Goal: Information Seeking & Learning: Learn about a topic

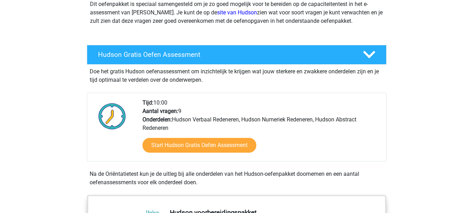
scroll to position [96, 0]
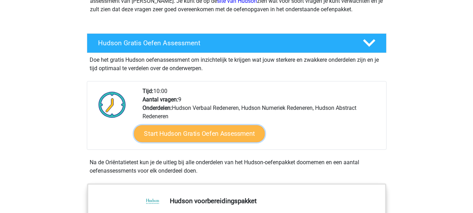
click at [242, 132] on link "Start Hudson Gratis Oefen Assessment" at bounding box center [199, 133] width 131 height 17
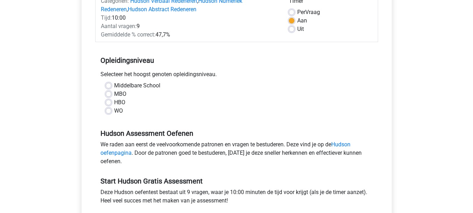
scroll to position [109, 0]
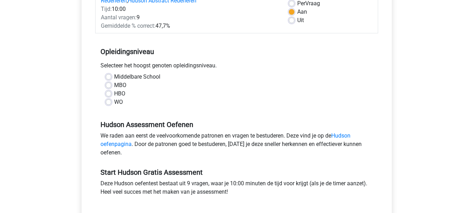
click at [114, 77] on label "Middelbare School" at bounding box center [137, 77] width 46 height 8
click at [110, 77] on input "Middelbare School" at bounding box center [109, 76] width 6 height 7
radio input "true"
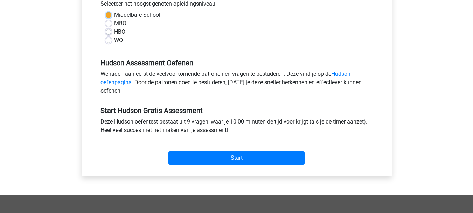
scroll to position [171, 0]
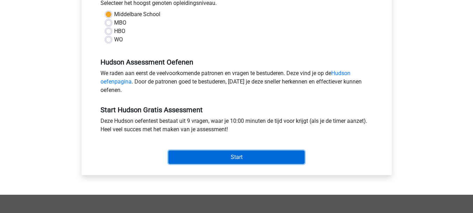
click at [244, 156] on input "Start" at bounding box center [237, 156] width 136 height 13
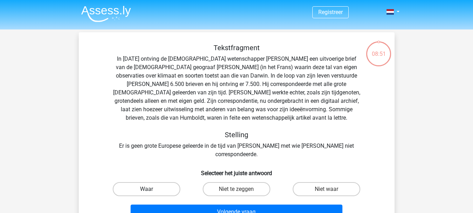
click at [164, 182] on label "Waar" at bounding box center [147, 189] width 68 height 14
click at [151, 189] on input "Waar" at bounding box center [148, 191] width 5 height 5
radio input "true"
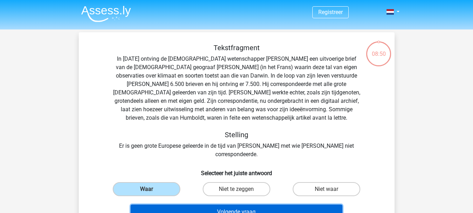
click at [230, 205] on button "Volgende vraag" at bounding box center [237, 211] width 212 height 15
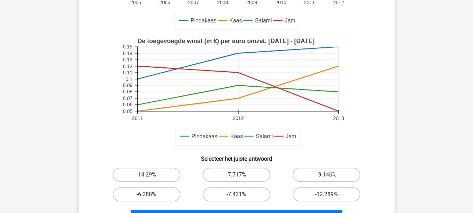
scroll to position [158, 0]
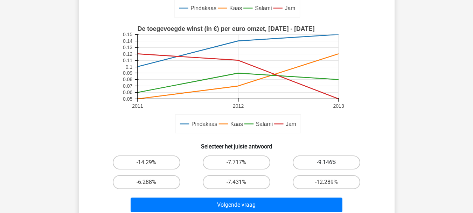
click at [331, 159] on label "-9.146%" at bounding box center [327, 162] width 68 height 14
click at [331, 162] on input "-9.146%" at bounding box center [329, 164] width 5 height 5
radio input "true"
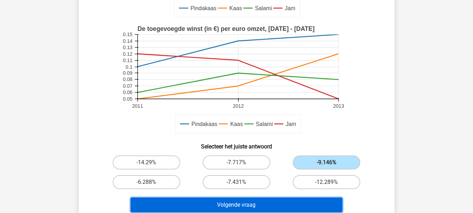
click at [244, 205] on button "Volgende vraag" at bounding box center [237, 204] width 212 height 15
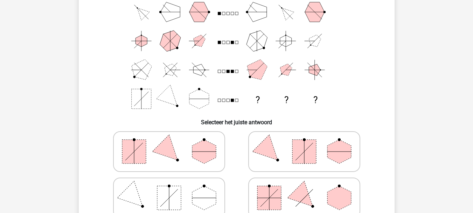
scroll to position [62, 0]
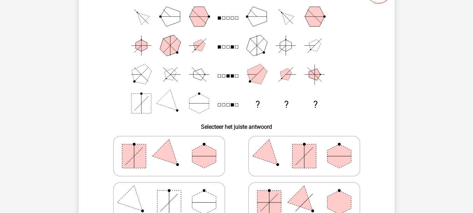
click at [263, 198] on rect at bounding box center [270, 202] width 24 height 24
click at [304, 193] on input "radio" at bounding box center [306, 191] width 5 height 5
radio input "true"
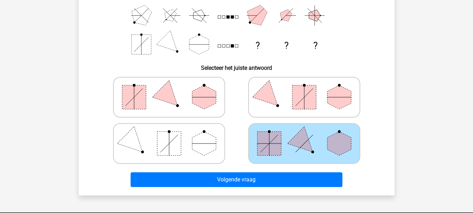
scroll to position [124, 0]
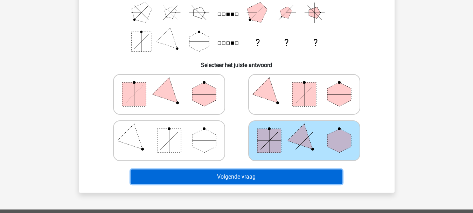
click at [220, 178] on button "Volgende vraag" at bounding box center [237, 176] width 212 height 15
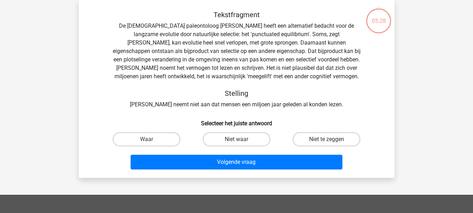
scroll to position [32, 0]
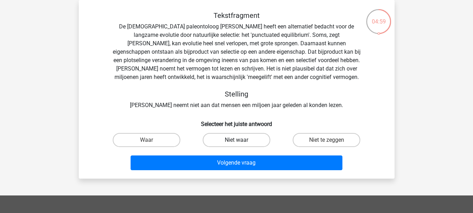
click at [249, 140] on label "Niet waar" at bounding box center [237, 140] width 68 height 14
click at [241, 140] on input "Niet waar" at bounding box center [239, 142] width 5 height 5
radio input "true"
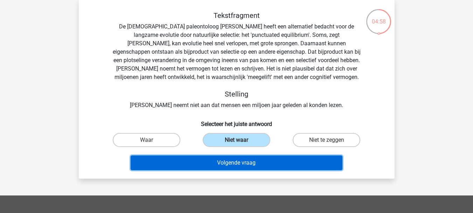
click at [235, 164] on button "Volgende vraag" at bounding box center [237, 162] width 212 height 15
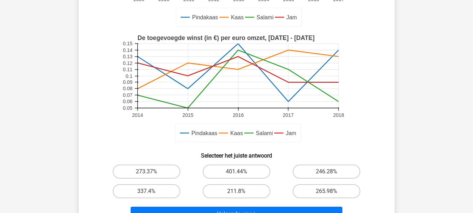
scroll to position [181, 0]
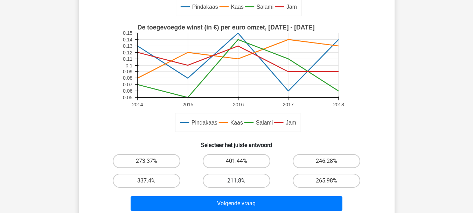
click at [238, 174] on label "211.8%" at bounding box center [237, 180] width 68 height 14
click at [238, 180] on input "211.8%" at bounding box center [239, 182] width 5 height 5
radio input "true"
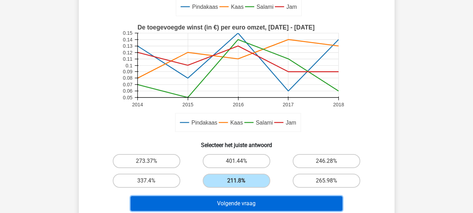
click at [248, 200] on button "Volgende vraag" at bounding box center [237, 203] width 212 height 15
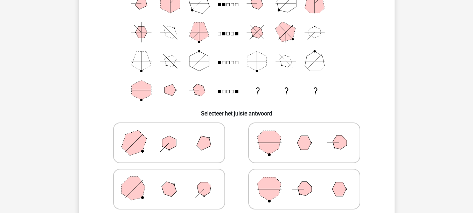
scroll to position [81, 0]
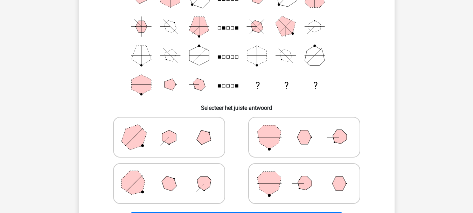
click at [190, 180] on icon at bounding box center [169, 183] width 105 height 35
click at [174, 174] on input "radio" at bounding box center [171, 172] width 5 height 5
radio input "true"
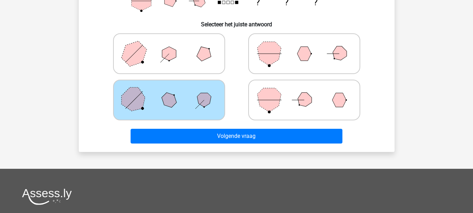
scroll to position [166, 0]
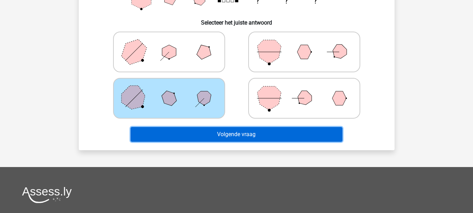
click at [245, 132] on button "Volgende vraag" at bounding box center [237, 134] width 212 height 15
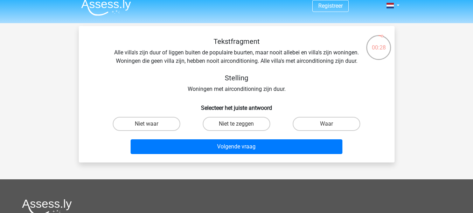
scroll to position [2, 0]
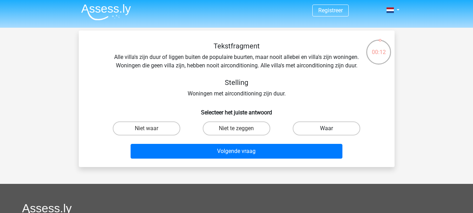
drag, startPoint x: 322, startPoint y: 127, endPoint x: 313, endPoint y: 132, distance: 10.3
click at [322, 127] on label "Waar" at bounding box center [327, 128] width 68 height 14
click at [327, 128] on input "Waar" at bounding box center [329, 130] width 5 height 5
radio input "true"
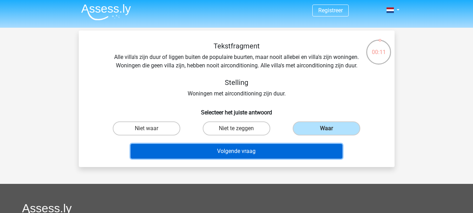
click at [244, 150] on button "Volgende vraag" at bounding box center [237, 151] width 212 height 15
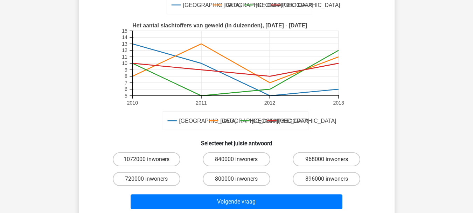
scroll to position [172, 0]
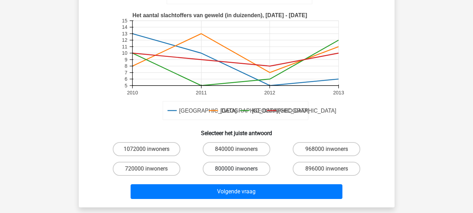
click at [244, 168] on label "800000 inwoners" at bounding box center [237, 169] width 68 height 14
click at [241, 169] on input "800000 inwoners" at bounding box center [239, 171] width 5 height 5
radio input "true"
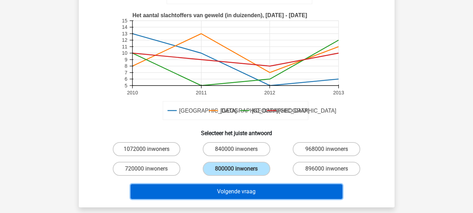
click at [241, 189] on button "Volgende vraag" at bounding box center [237, 191] width 212 height 15
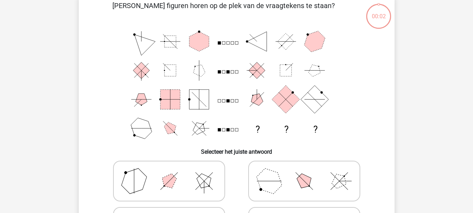
scroll to position [32, 0]
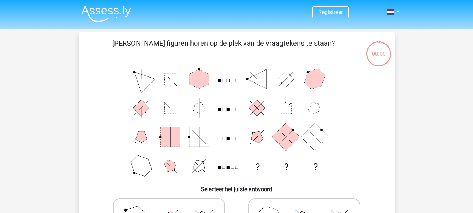
scroll to position [32, 0]
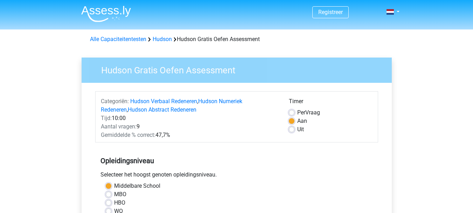
scroll to position [171, 0]
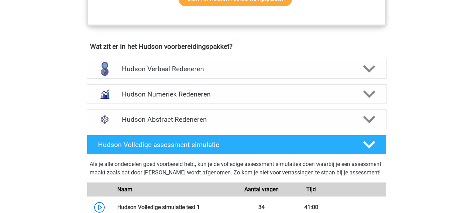
scroll to position [415, 0]
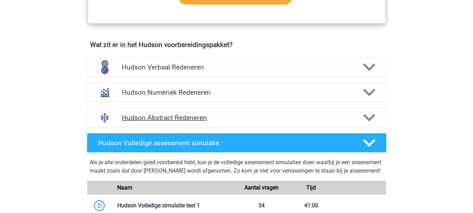
click at [375, 118] on icon at bounding box center [369, 117] width 12 height 12
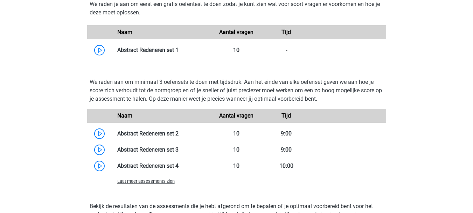
scroll to position [597, 0]
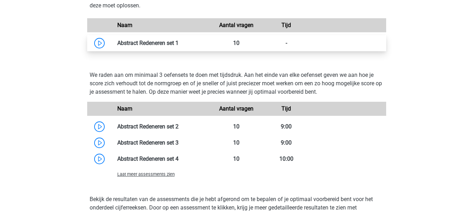
click at [179, 44] on link at bounding box center [179, 43] width 0 height 7
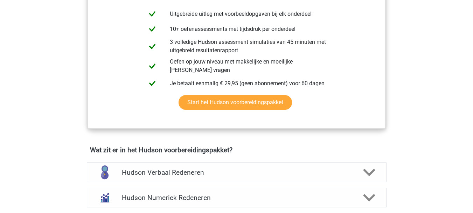
scroll to position [0, 0]
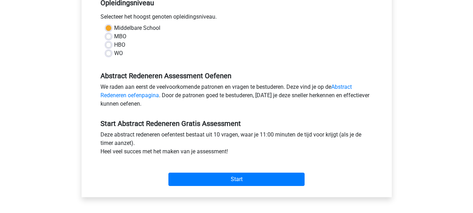
scroll to position [153, 0]
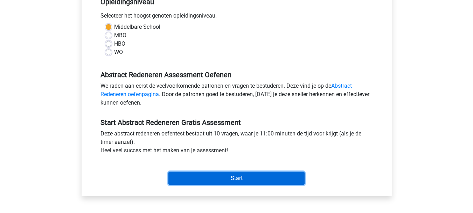
click at [227, 179] on input "Start" at bounding box center [237, 177] width 136 height 13
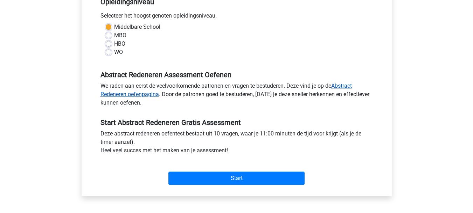
click at [138, 94] on link "Abstract Redeneren oefenpagina" at bounding box center [227, 89] width 252 height 15
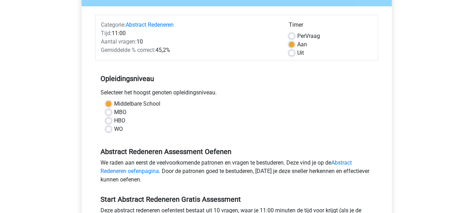
scroll to position [0, 0]
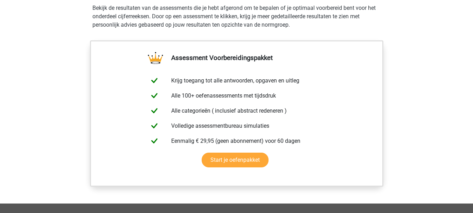
scroll to position [510, 0]
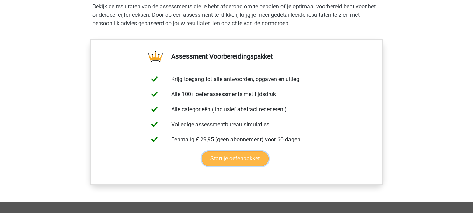
click at [237, 159] on link "Start je oefenpakket" at bounding box center [235, 158] width 67 height 15
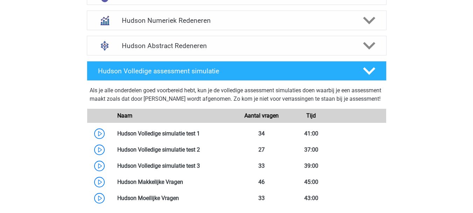
scroll to position [534, 0]
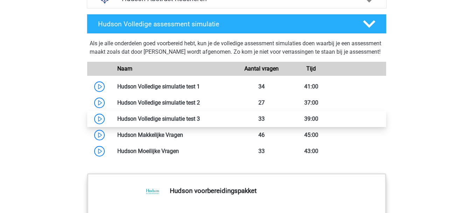
click at [200, 122] on link at bounding box center [200, 118] width 0 height 7
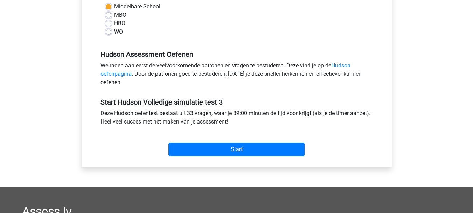
scroll to position [190, 0]
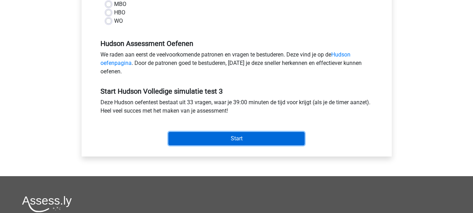
click at [230, 138] on input "Start" at bounding box center [237, 138] width 136 height 13
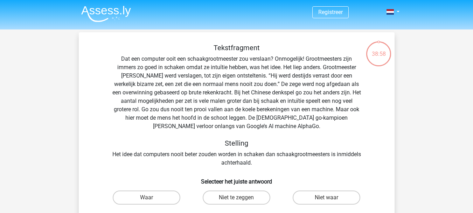
click at [147, 198] on input "Waar" at bounding box center [148, 199] width 5 height 5
radio input "true"
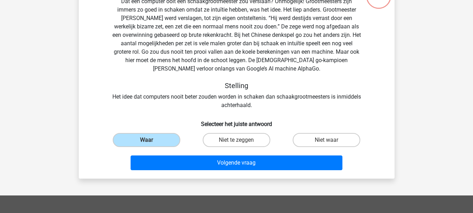
scroll to position [63, 0]
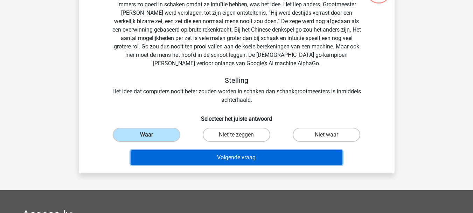
click at [199, 157] on button "Volgende vraag" at bounding box center [237, 157] width 212 height 15
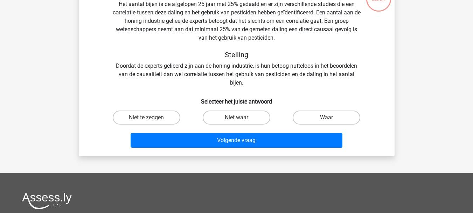
scroll to position [32, 0]
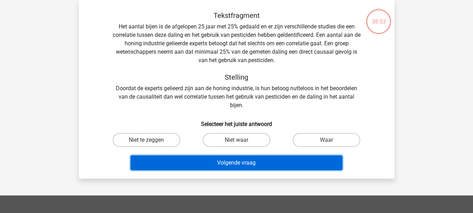
click at [203, 161] on button "Volgende vraag" at bounding box center [237, 162] width 212 height 15
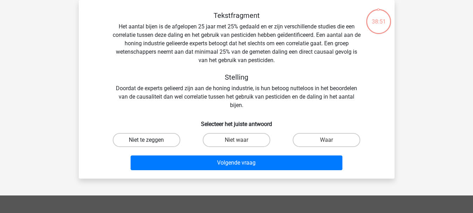
click at [168, 141] on label "Niet te zeggen" at bounding box center [147, 140] width 68 height 14
click at [151, 141] on input "Niet te zeggen" at bounding box center [148, 142] width 5 height 5
radio input "true"
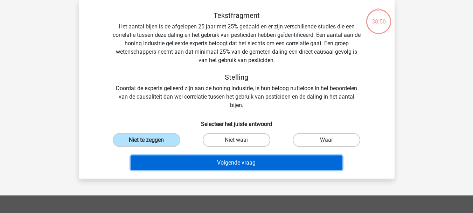
click at [204, 160] on button "Volgende vraag" at bounding box center [237, 162] width 212 height 15
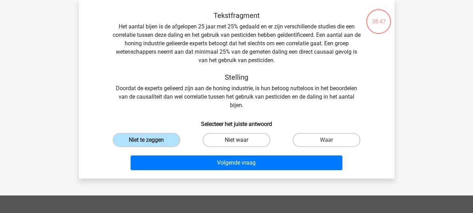
click at [244, 136] on label "Niet waar" at bounding box center [237, 140] width 68 height 14
click at [241, 140] on input "Niet waar" at bounding box center [239, 142] width 5 height 5
radio input "true"
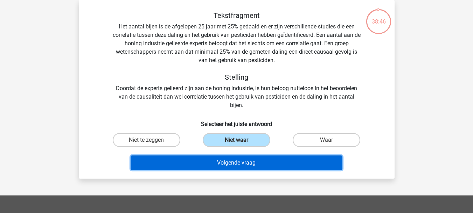
click at [239, 163] on button "Volgende vraag" at bounding box center [237, 162] width 212 height 15
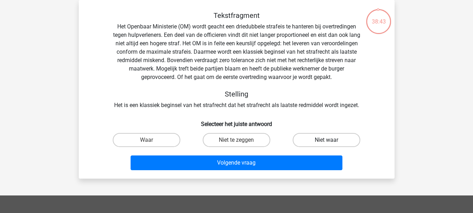
click at [319, 137] on label "Niet waar" at bounding box center [327, 140] width 68 height 14
click at [327, 140] on input "Niet waar" at bounding box center [329, 142] width 5 height 5
radio input "true"
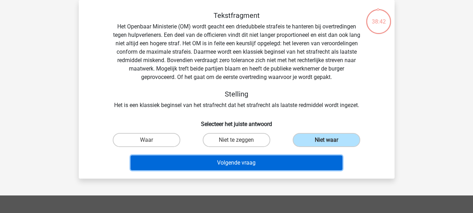
click at [258, 164] on button "Volgende vraag" at bounding box center [237, 162] width 212 height 15
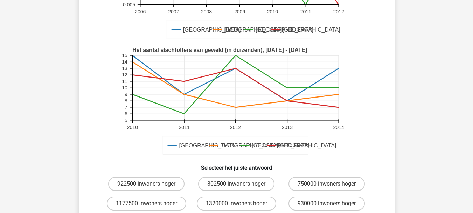
scroll to position [139, 0]
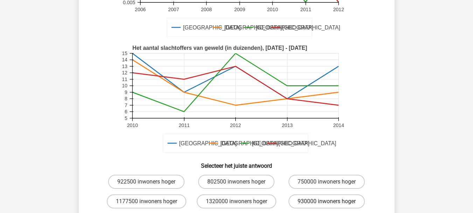
click at [324, 202] on label "930000 inwoners hoger" at bounding box center [327, 201] width 76 height 14
click at [327, 202] on input "930000 inwoners hoger" at bounding box center [329, 203] width 5 height 5
radio input "true"
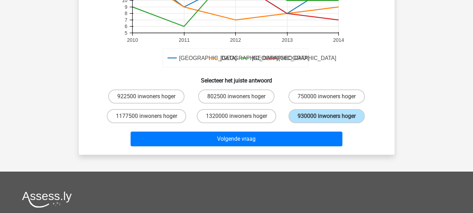
scroll to position [237, 0]
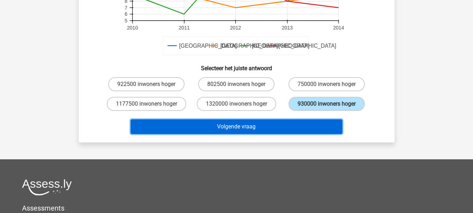
click at [259, 130] on button "Volgende vraag" at bounding box center [237, 126] width 212 height 15
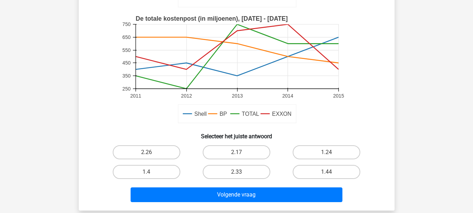
scroll to position [179, 0]
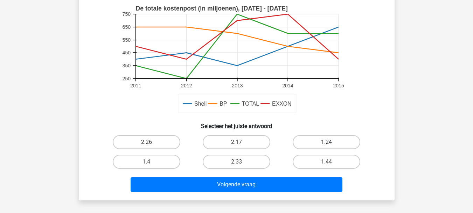
click at [329, 140] on label "1.24" at bounding box center [327, 142] width 68 height 14
click at [329, 142] on input "1.24" at bounding box center [329, 144] width 5 height 5
radio input "true"
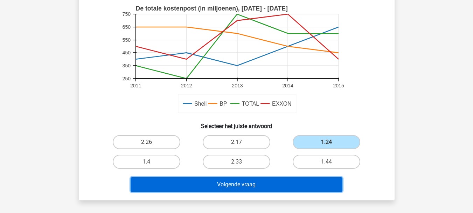
click at [249, 184] on button "Volgende vraag" at bounding box center [237, 184] width 212 height 15
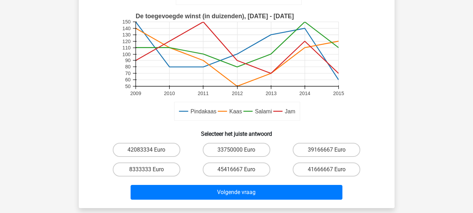
scroll to position [206, 0]
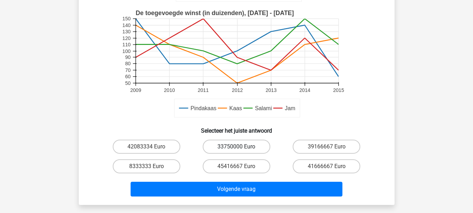
click at [260, 142] on label "33750000 Euro" at bounding box center [237, 146] width 68 height 14
click at [241, 146] on input "33750000 Euro" at bounding box center [239, 148] width 5 height 5
radio input "true"
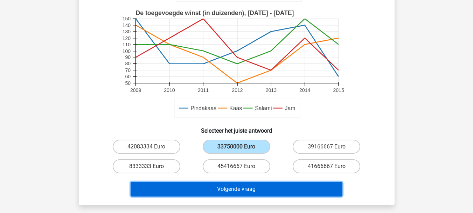
click at [253, 185] on button "Volgende vraag" at bounding box center [237, 188] width 212 height 15
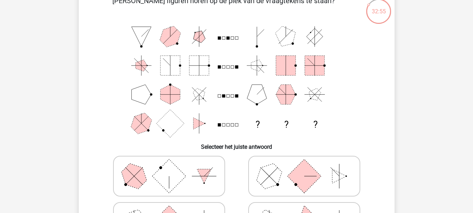
scroll to position [41, 0]
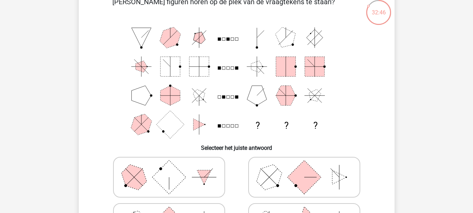
click at [262, 88] on polygon at bounding box center [257, 95] width 20 height 20
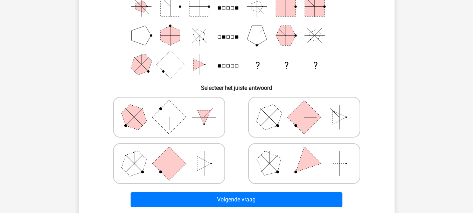
scroll to position [102, 0]
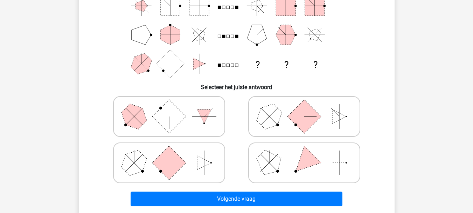
click at [277, 168] on polygon at bounding box center [269, 163] width 34 height 34
click at [304, 154] on input "radio" at bounding box center [306, 151] width 5 height 5
radio input "true"
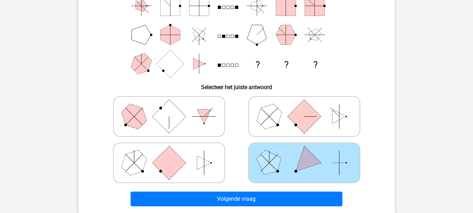
click at [426, 104] on div "Registreer ?" at bounding box center [236, 157] width 473 height 518
click at [473, 98] on div "Registreer ?" at bounding box center [236, 157] width 473 height 518
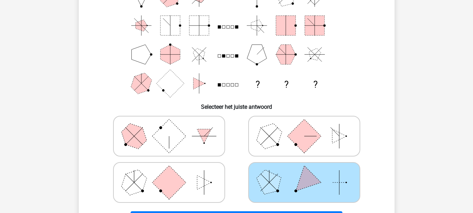
scroll to position [85, 0]
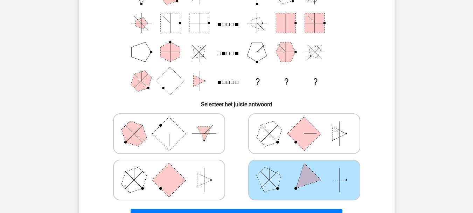
click at [198, 185] on polygon at bounding box center [204, 180] width 14 height 14
click at [174, 171] on input "radio" at bounding box center [171, 168] width 5 height 5
radio input "true"
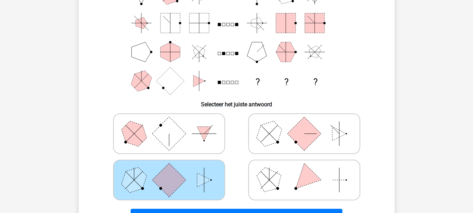
scroll to position [96, 0]
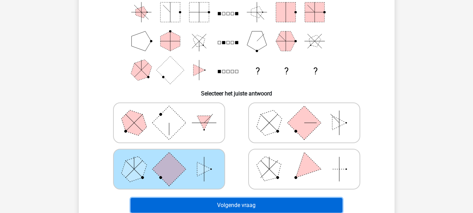
click at [235, 206] on button "Volgende vraag" at bounding box center [237, 205] width 212 height 15
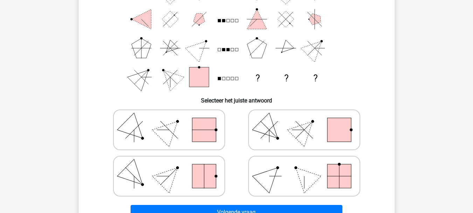
scroll to position [94, 0]
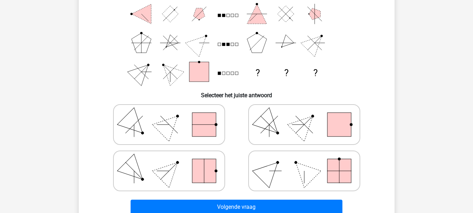
click at [267, 173] on polygon at bounding box center [269, 171] width 34 height 34
click at [304, 162] on input "radio" at bounding box center [306, 159] width 5 height 5
radio input "true"
